Goal: Information Seeking & Learning: Learn about a topic

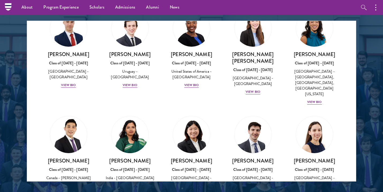
scroll to position [1921, 0]
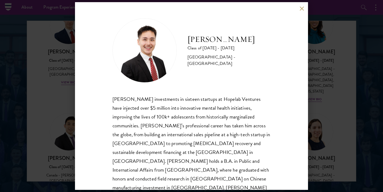
click at [53, 99] on div "[PERSON_NAME] Class of [DATE] - [DATE] [GEOGRAPHIC_DATA] - [GEOGRAPHIC_DATA] [P…" at bounding box center [191, 96] width 383 height 192
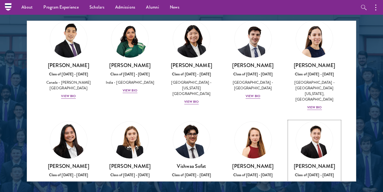
scroll to position [2015, 0]
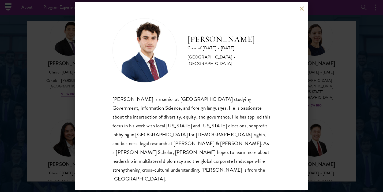
scroll to position [1, 0]
click at [311, 141] on div "[PERSON_NAME] Class of [DATE] - [DATE] [GEOGRAPHIC_DATA] - [GEOGRAPHIC_DATA] [P…" at bounding box center [191, 96] width 383 height 192
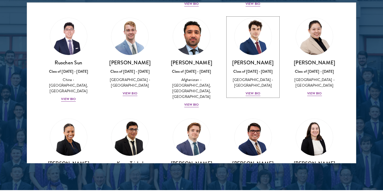
scroll to position [720, 0]
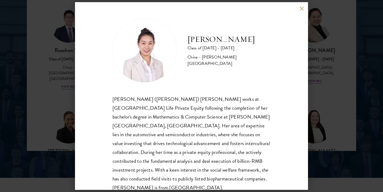
scroll to position [9, 0]
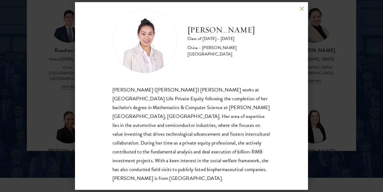
click at [351, 138] on div "[PERSON_NAME] Class of [DATE] - [DATE] [GEOGRAPHIC_DATA] - [PERSON_NAME][GEOGRA…" at bounding box center [191, 96] width 383 height 192
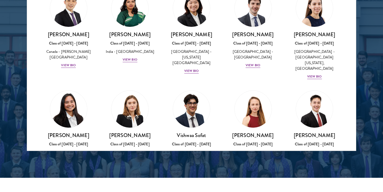
scroll to position [1960, 0]
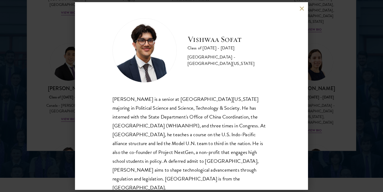
click at [50, 104] on div "[PERSON_NAME] Class of [DATE] - [DATE] [GEOGRAPHIC_DATA] - [GEOGRAPHIC_DATA][US…" at bounding box center [191, 96] width 383 height 192
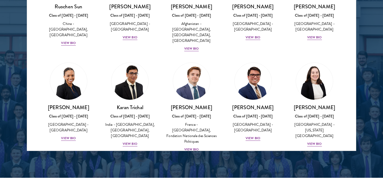
scroll to position [2291, 0]
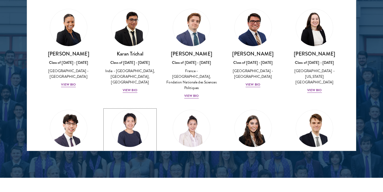
click at [134, 190] on div "View Bio" at bounding box center [130, 192] width 15 height 5
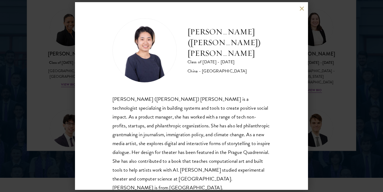
click at [51, 66] on div "[PERSON_NAME] ([PERSON_NAME]) [PERSON_NAME] Class of [DATE] - [DATE] [GEOGRAPHI…" at bounding box center [191, 96] width 383 height 192
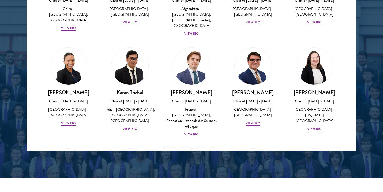
scroll to position [2307, 0]
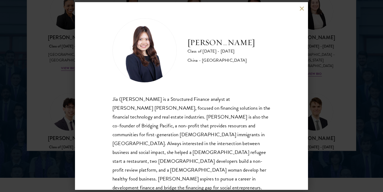
scroll to position [7, 0]
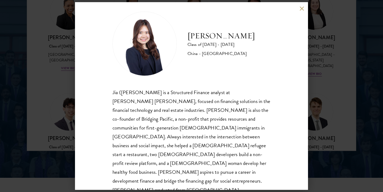
click at [331, 101] on div "[PERSON_NAME] Class of [DATE] - [DATE] [GEOGRAPHIC_DATA] - [GEOGRAPHIC_DATA] [P…" at bounding box center [191, 96] width 383 height 192
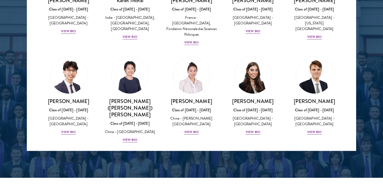
scroll to position [2282, 0]
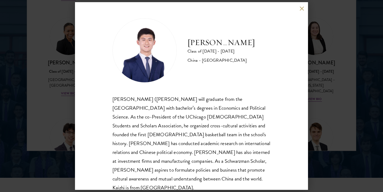
scroll to position [1, 0]
click at [60, 78] on div "[PERSON_NAME] Class of [DATE] - [DATE] [GEOGRAPHIC_DATA] - [GEOGRAPHIC_DATA] [P…" at bounding box center [191, 96] width 383 height 192
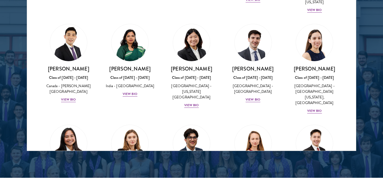
scroll to position [1978, 0]
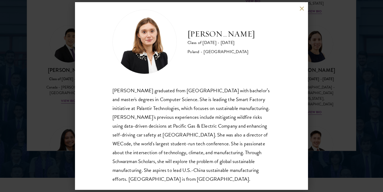
scroll to position [9, 0]
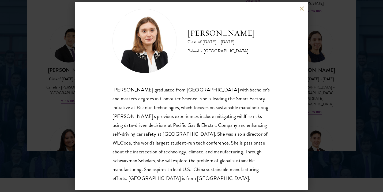
click at [56, 62] on div "[PERSON_NAME] Class of [DATE] - [DATE] [GEOGRAPHIC_DATA] - [GEOGRAPHIC_DATA] [P…" at bounding box center [191, 96] width 383 height 192
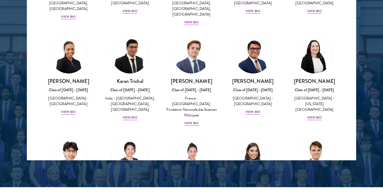
scroll to position [2279, 0]
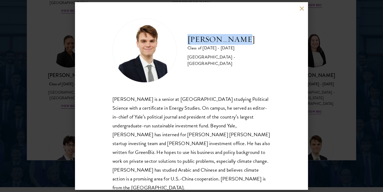
drag, startPoint x: 187, startPoint y: 44, endPoint x: 242, endPoint y: 46, distance: 54.9
click at [242, 45] on h2 "[PERSON_NAME]" at bounding box center [228, 39] width 83 height 11
copy h2 "[PERSON_NAME]"
click at [39, 42] on div "[PERSON_NAME] Class of [DATE] - [DATE] [GEOGRAPHIC_DATA] - [GEOGRAPHIC_DATA] [P…" at bounding box center [191, 96] width 383 height 192
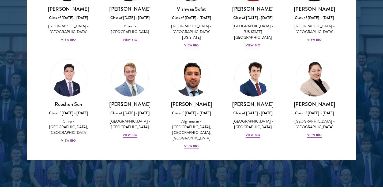
scroll to position [2133, 0]
